Goal: Task Accomplishment & Management: Manage account settings

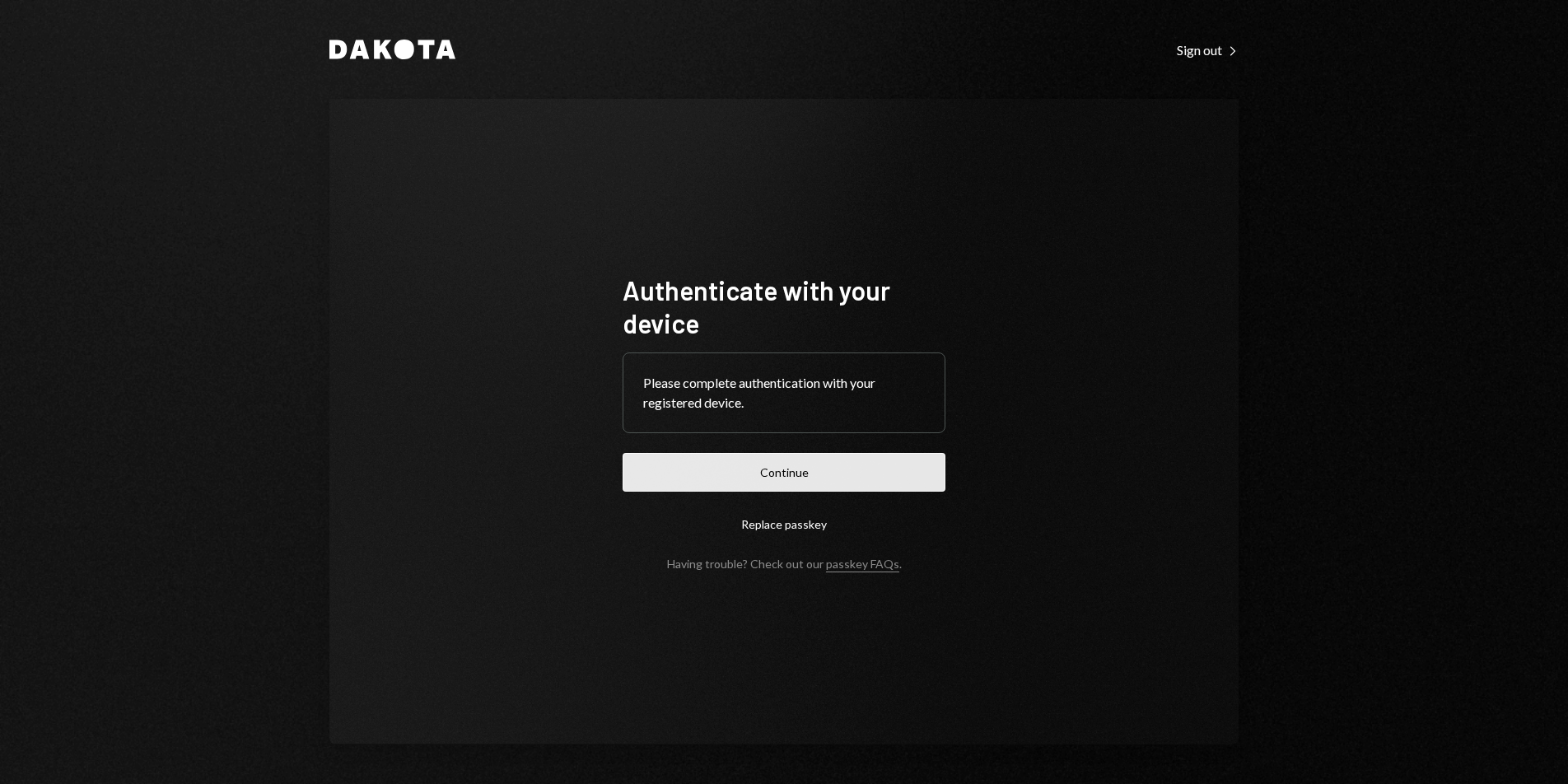
click at [746, 475] on button "Continue" at bounding box center [784, 472] width 323 height 39
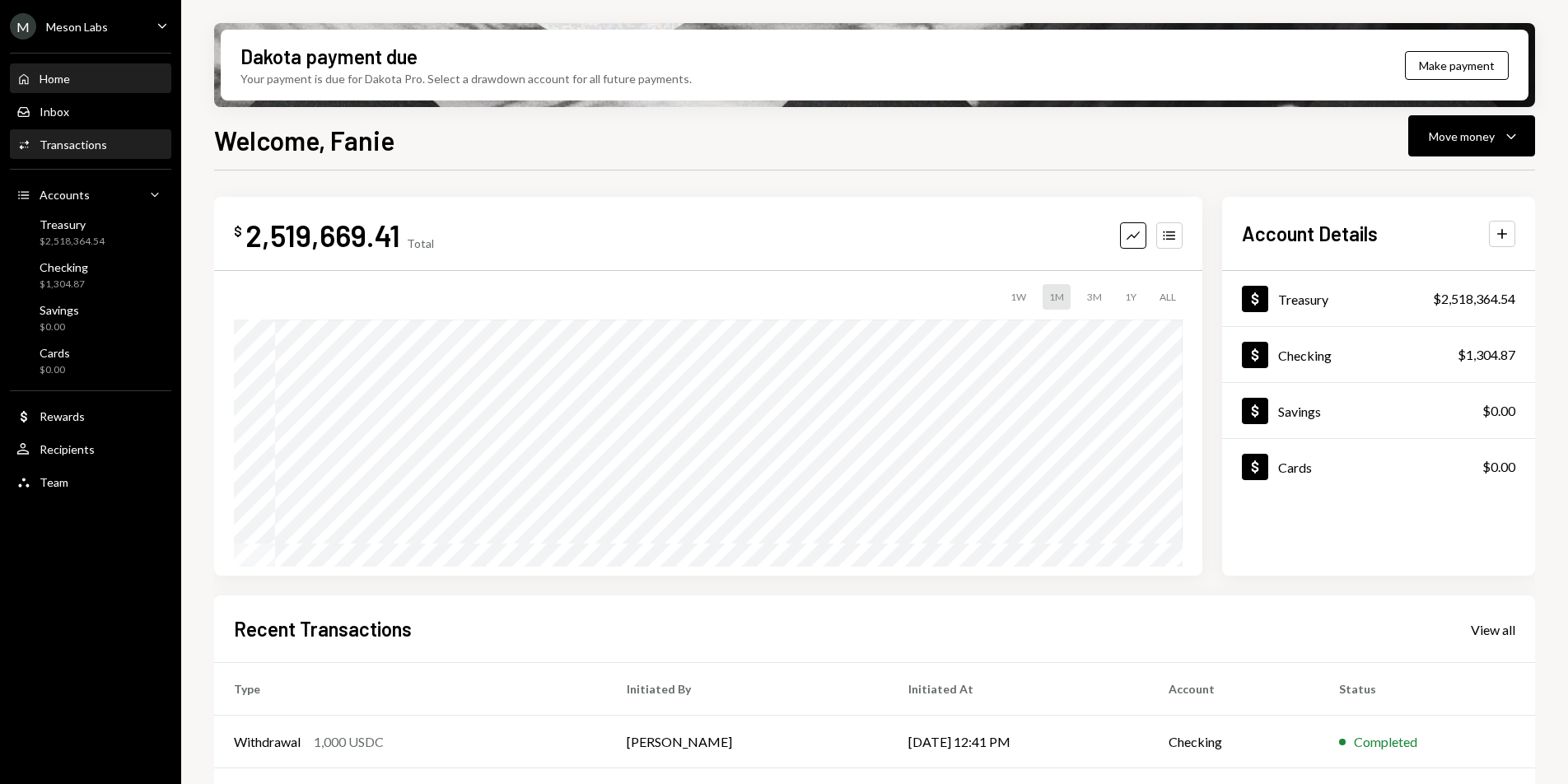
click at [92, 154] on div "Activities Transactions" at bounding box center [90, 145] width 148 height 28
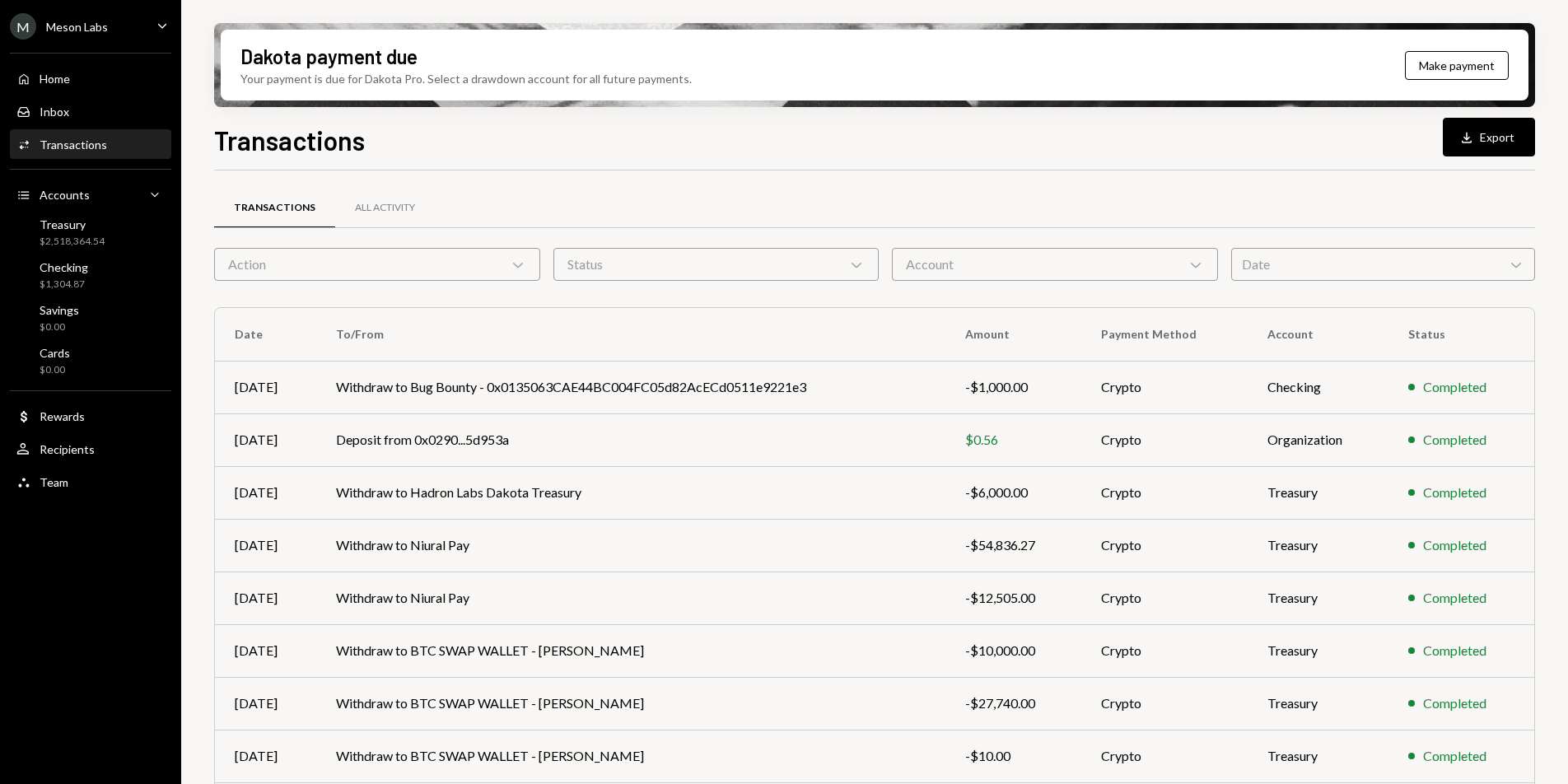
click at [1265, 262] on div "Date Chevron Down" at bounding box center [1383, 264] width 304 height 33
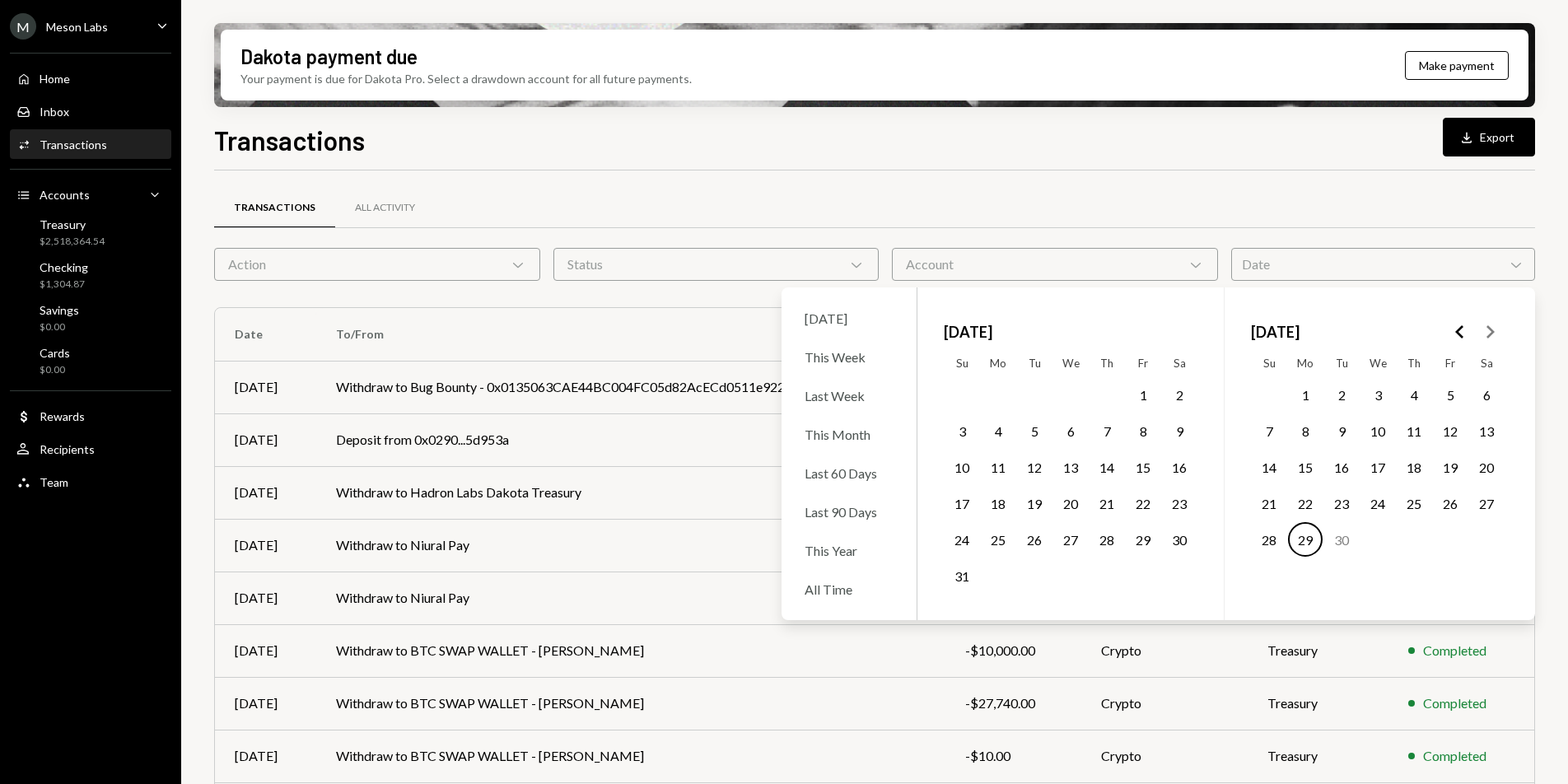
click at [961, 583] on button "31" at bounding box center [961, 576] width 35 height 35
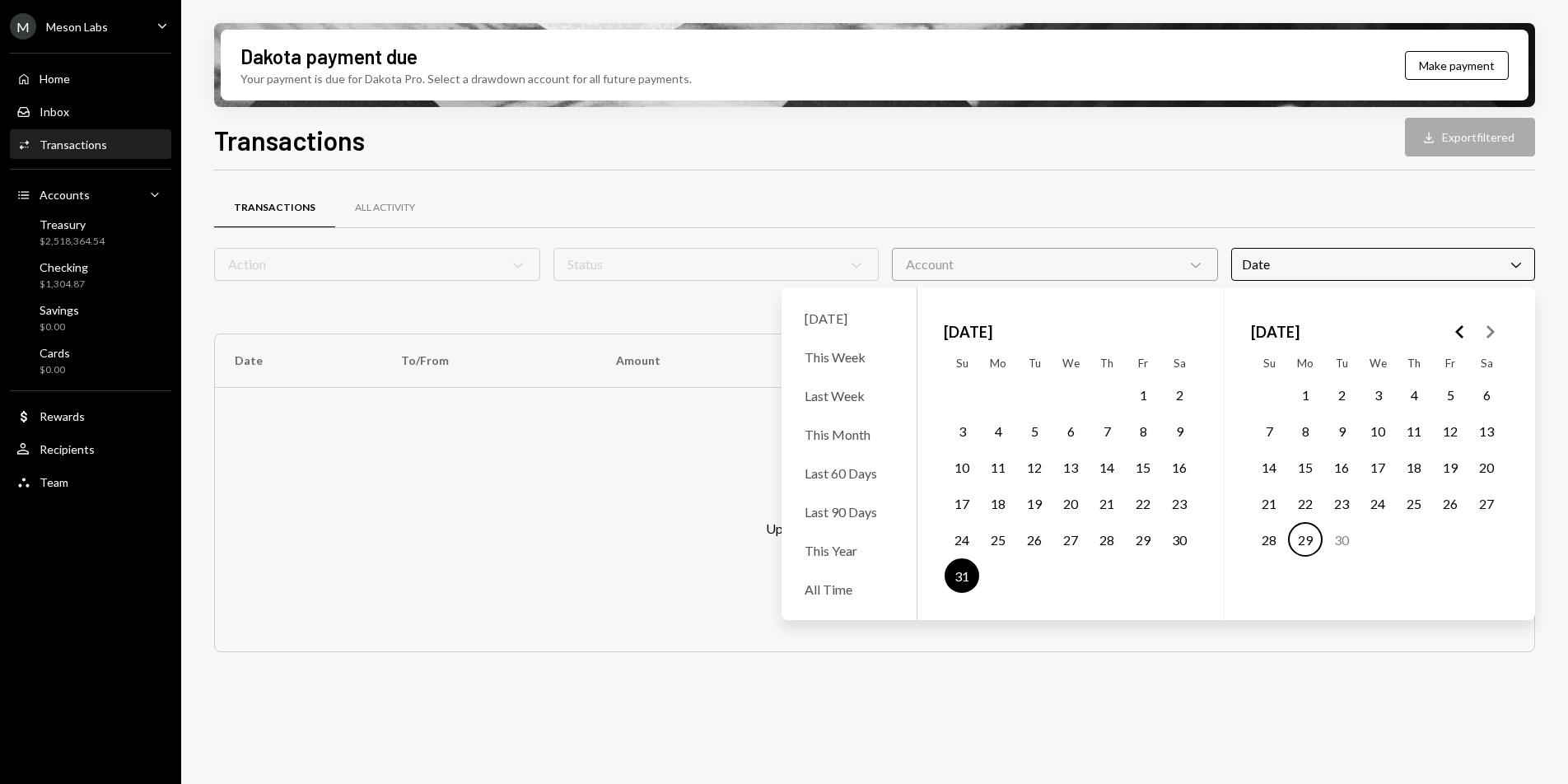
click at [1298, 539] on button "29" at bounding box center [1305, 540] width 35 height 35
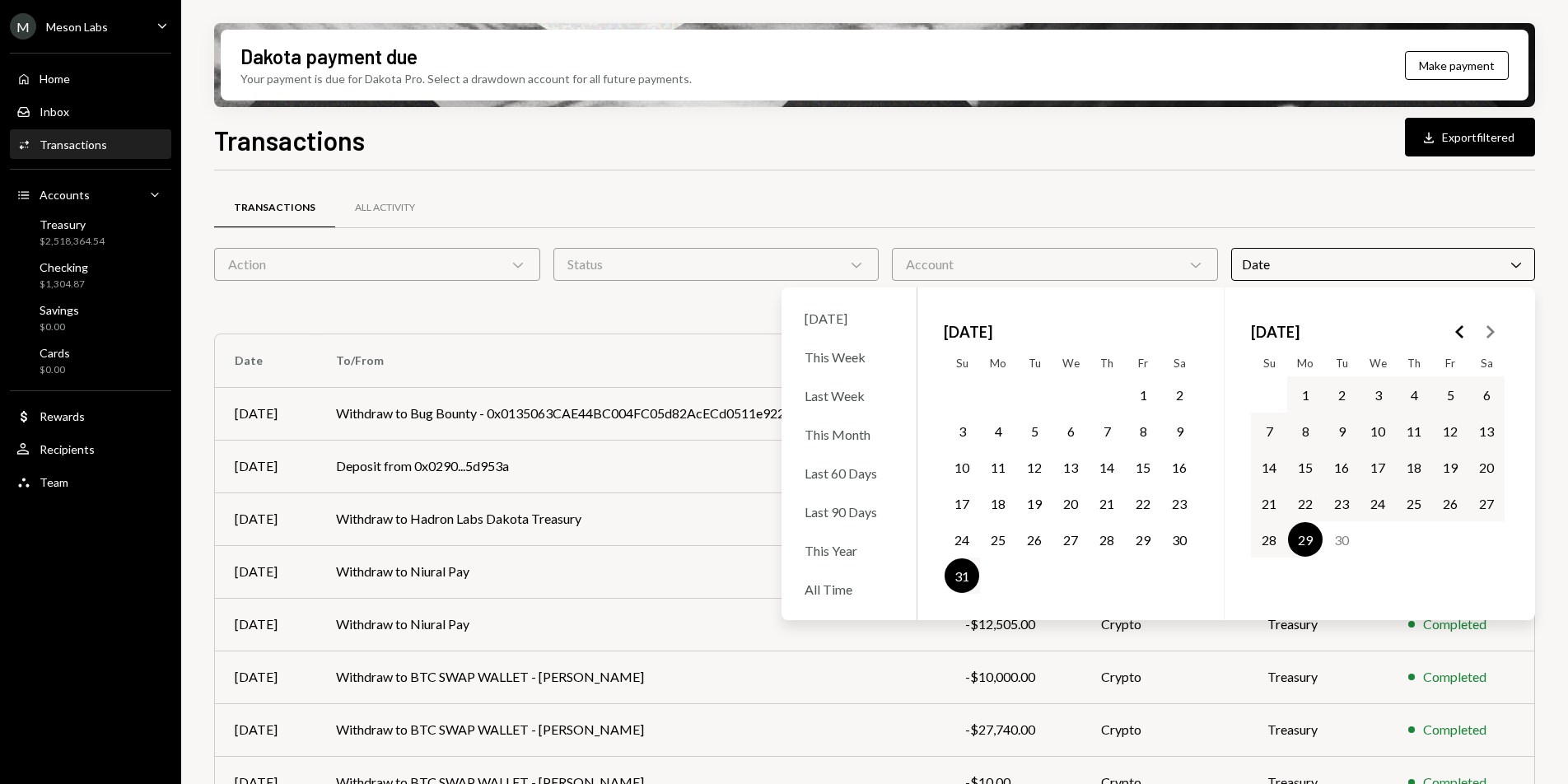
click at [1285, 203] on div "Transactions All Activity" at bounding box center [875, 207] width 1321 height 42
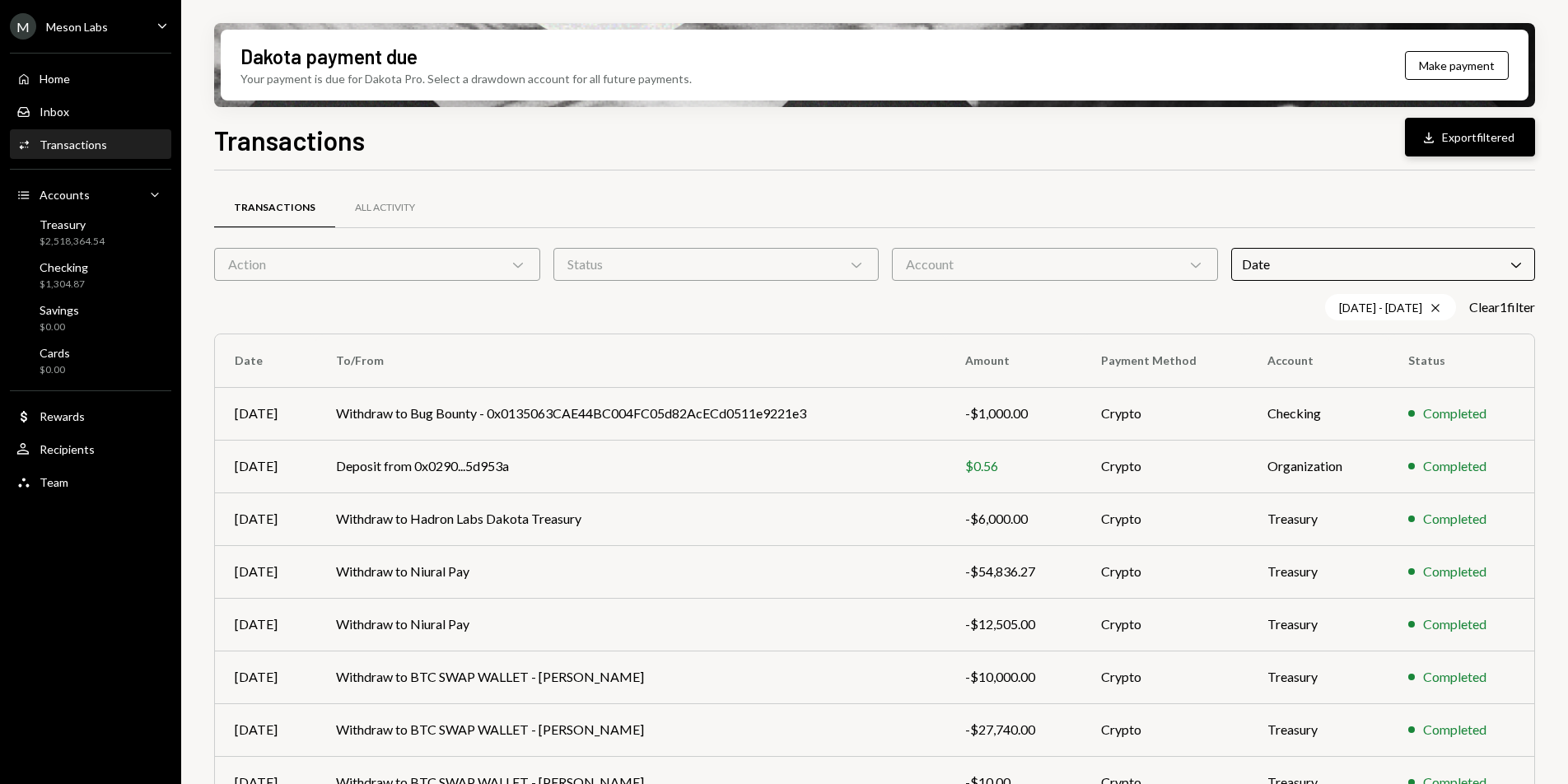
click at [1447, 145] on button "Download Export filtered" at bounding box center [1469, 137] width 130 height 39
